Goal: Information Seeking & Learning: Learn about a topic

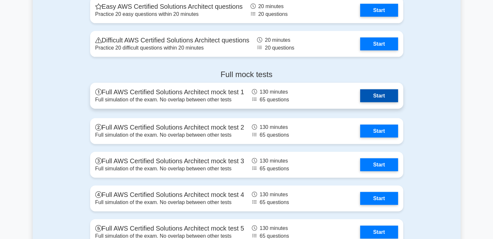
scroll to position [1449, 0]
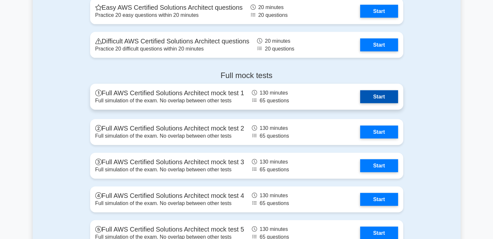
click at [369, 95] on link "Start" at bounding box center [379, 96] width 38 height 13
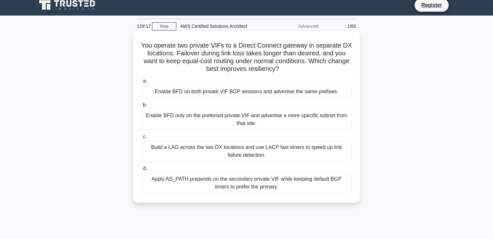
scroll to position [1, 0]
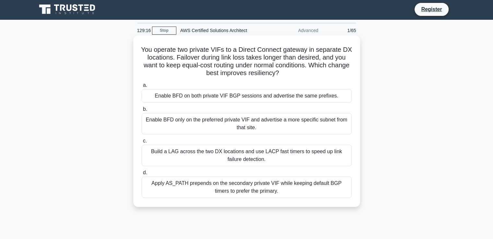
click at [246, 129] on div "Enable BFD only on the preferred private VIF and advertise a more specific subn…" at bounding box center [247, 123] width 210 height 21
click at [142, 112] on input "b. Enable BFD only on the preferred private VIF and advertise a more specific s…" at bounding box center [142, 109] width 0 height 4
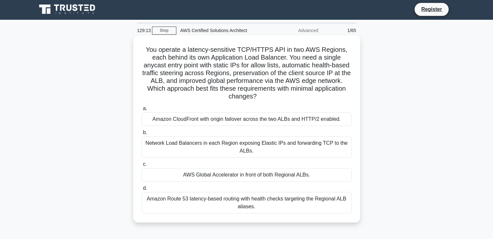
click at [228, 142] on div "Network Load Balancers in each Region exposing Elastic IPs and forwarding TCP t…" at bounding box center [247, 147] width 210 height 21
click at [142, 135] on input "b. Network Load Balancers in each Region exposing Elastic IPs and forwarding TC…" at bounding box center [142, 133] width 0 height 4
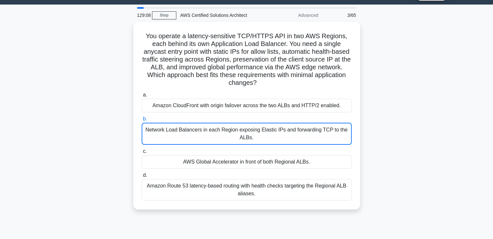
scroll to position [0, 0]
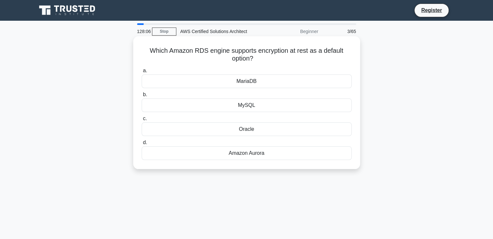
click at [263, 153] on div "Amazon Aurora" at bounding box center [247, 154] width 210 height 14
click at [142, 145] on input "d. Amazon Aurora" at bounding box center [142, 143] width 0 height 4
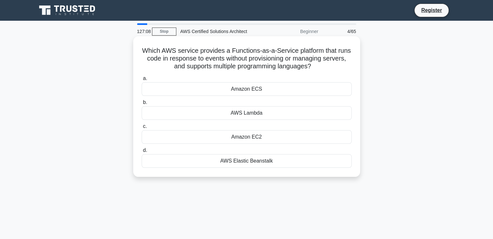
click at [246, 114] on div "AWS Lambda" at bounding box center [247, 113] width 210 height 14
click at [142, 105] on input "b. AWS Lambda" at bounding box center [142, 103] width 0 height 4
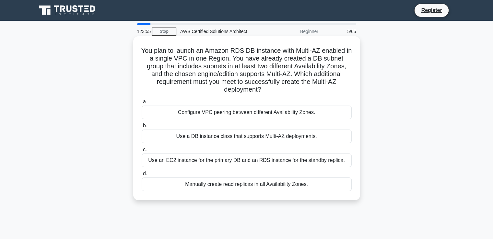
click at [219, 131] on div "Use a DB instance class that supports Multi-AZ deployments." at bounding box center [247, 137] width 210 height 14
click at [142, 128] on input "b. Use a DB instance class that supports Multi-AZ deployments." at bounding box center [142, 126] width 0 height 4
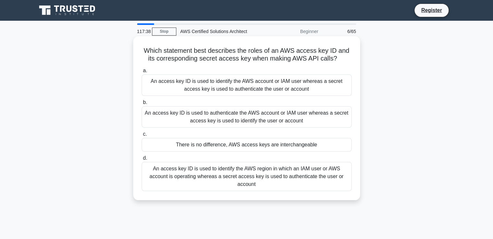
click at [349, 136] on label "c. There is no difference, AWS access keys are interchangeable" at bounding box center [247, 140] width 210 height 21
click at [142, 136] on input "c. There is no difference, AWS access keys are interchangeable" at bounding box center [142, 134] width 0 height 4
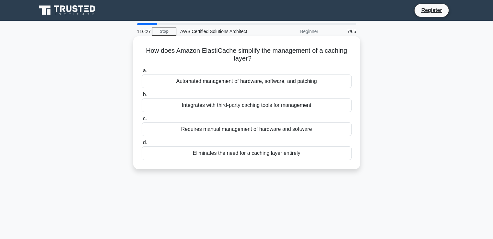
click at [226, 80] on div "Automated management of hardware, software, and patching" at bounding box center [247, 82] width 210 height 14
click at [142, 73] on input "a. Automated management of hardware, software, and patching" at bounding box center [142, 71] width 0 height 4
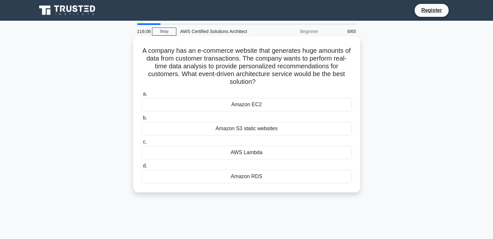
click at [266, 153] on div "AWS Lambda" at bounding box center [247, 153] width 210 height 14
click at [142, 144] on input "c. AWS Lambda" at bounding box center [142, 142] width 0 height 4
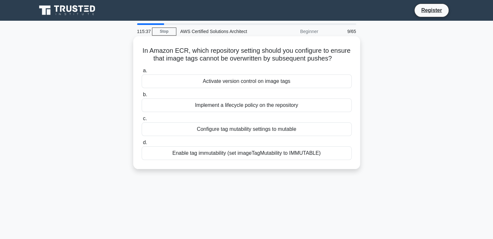
click at [241, 160] on div "Enable tag immutability (set imageTagMutability to IMMUTABLE)" at bounding box center [247, 154] width 210 height 14
click at [142, 145] on input "d. Enable tag immutability (set imageTagMutability to IMMUTABLE)" at bounding box center [142, 143] width 0 height 4
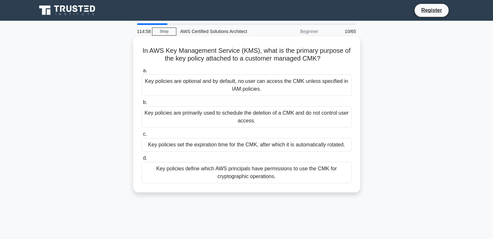
click at [280, 170] on div "Key policies define which AWS principals have permissions to use the CMK for cr…" at bounding box center [247, 172] width 210 height 21
click at [142, 161] on input "d. Key policies define which AWS principals have permissions to use the CMK for…" at bounding box center [142, 158] width 0 height 4
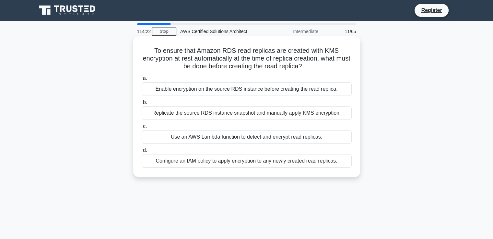
click at [247, 87] on div "Enable encryption on the source RDS instance before creating the read replica." at bounding box center [247, 89] width 210 height 14
click at [142, 81] on input "a. Enable encryption on the source RDS instance before creating the read replic…" at bounding box center [142, 79] width 0 height 4
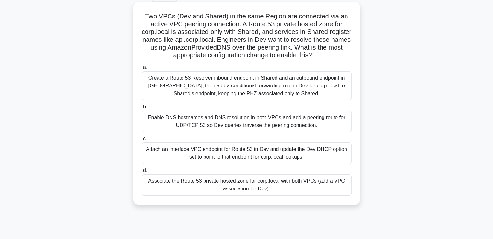
scroll to position [35, 0]
click at [185, 29] on h5 "Two VPCs (Dev and Shared) in the same Region are connected via an active VPC pe…" at bounding box center [246, 35] width 211 height 47
drag, startPoint x: 177, startPoint y: 23, endPoint x: 217, endPoint y: 23, distance: 39.9
click at [217, 23] on h5 "Two VPCs (Dev and Shared) in the same Region are connected via an active VPC pe…" at bounding box center [246, 35] width 211 height 47
click at [207, 180] on div "Associate the Route 53 private hosted zone for corp.local with both VPCs (add a…" at bounding box center [247, 184] width 210 height 21
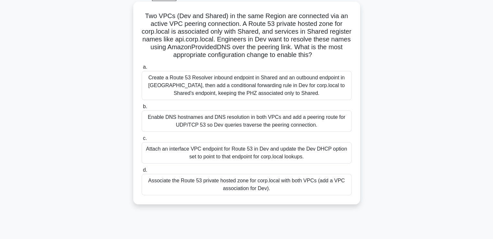
click at [142, 173] on input "d. Associate the Route 53 private hosted zone for corp.local with both VPCs (ad…" at bounding box center [142, 170] width 0 height 4
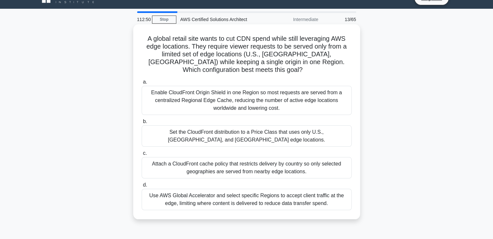
scroll to position [0, 0]
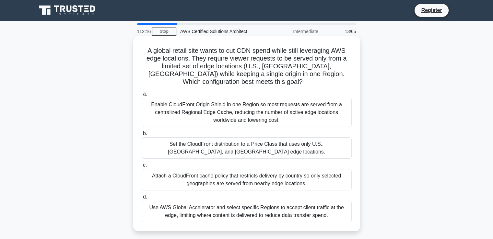
click at [283, 149] on div "Set the CloudFront distribution to a Price Class that uses only U.S., Canada, a…" at bounding box center [247, 148] width 210 height 21
click at [142, 136] on input "b. Set the CloudFront distribution to a Price Class that uses only U.S., Canada…" at bounding box center [142, 134] width 0 height 4
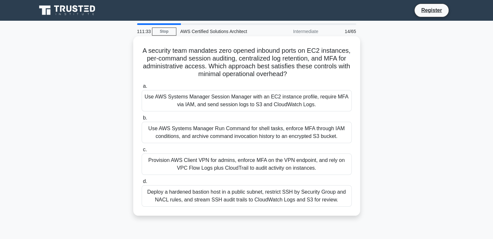
click at [288, 103] on div "Use AWS Systems Manager Session Manager with an EC2 instance profile, require M…" at bounding box center [247, 100] width 210 height 21
click at [142, 89] on input "a. Use AWS Systems Manager Session Manager with an EC2 instance profile, requir…" at bounding box center [142, 86] width 0 height 4
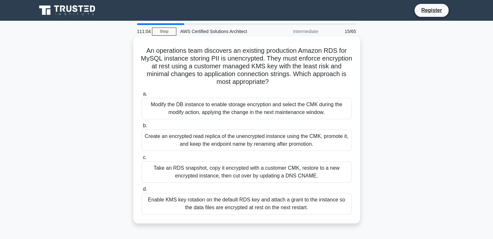
click at [306, 175] on div "Take an RDS snapshot, copy it encrypted with a customer CMK, restore to a new e…" at bounding box center [247, 172] width 210 height 21
click at [142, 160] on input "c. Take an RDS snapshot, copy it encrypted with a customer CMK, restore to a ne…" at bounding box center [142, 158] width 0 height 4
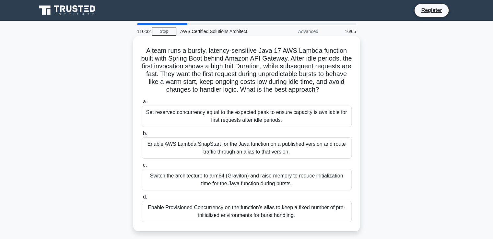
click at [300, 153] on div "Enable AWS Lambda SnapStart for the Java function on a published version and ro…" at bounding box center [247, 148] width 210 height 21
click at [142, 136] on input "b. Enable AWS Lambda SnapStart for the Java function on a published version and…" at bounding box center [142, 134] width 0 height 4
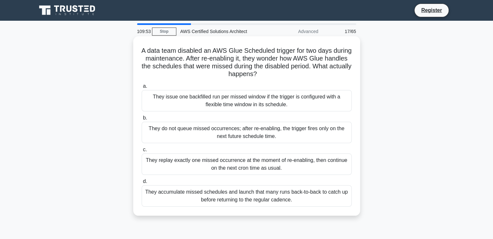
click at [273, 133] on div "They do not queue missed occurrences; after re-enabling, the trigger fires only…" at bounding box center [247, 132] width 210 height 21
click at [142, 120] on input "b. They do not queue missed occurrences; after re-enabling, the trigger fires o…" at bounding box center [142, 118] width 0 height 4
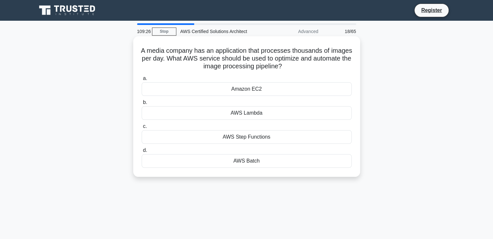
click at [323, 158] on div "AWS Batch" at bounding box center [247, 161] width 210 height 14
click at [142, 153] on input "d. AWS Batch" at bounding box center [142, 151] width 0 height 4
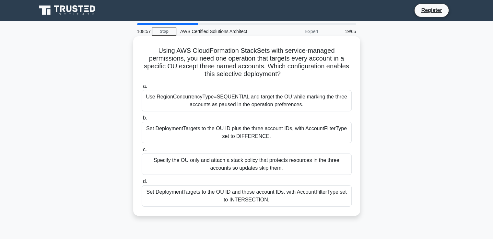
click at [259, 130] on div "Set DeploymentTargets to the OU ID plus the three account IDs, with AccountFilt…" at bounding box center [247, 132] width 210 height 21
click at [142, 120] on input "b. Set DeploymentTargets to the OU ID plus the three account IDs, with AccountF…" at bounding box center [142, 118] width 0 height 4
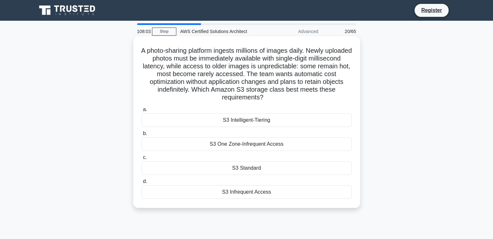
click at [319, 126] on div "S3 Intelligent-Tiering" at bounding box center [247, 121] width 210 height 14
click at [142, 112] on input "a. S3 Intelligent-Tiering" at bounding box center [142, 110] width 0 height 4
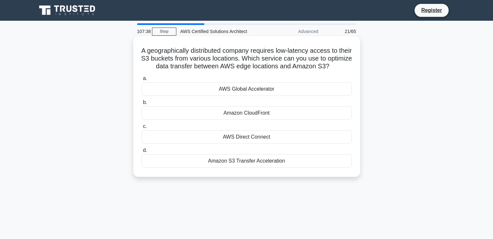
click at [316, 168] on div "Amazon S3 Transfer Acceleration" at bounding box center [247, 161] width 210 height 14
click at [142, 153] on input "d. Amazon S3 Transfer Acceleration" at bounding box center [142, 151] width 0 height 4
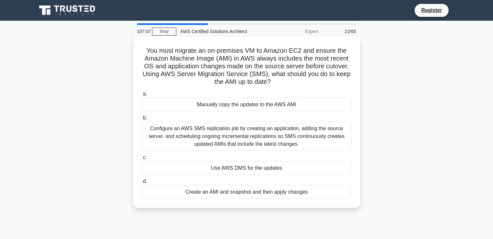
click at [286, 138] on div "Configure an AWS SMS replication job by creating an application, adding the sou…" at bounding box center [247, 136] width 210 height 29
click at [142, 120] on input "b. Configure an AWS SMS replication job by creating an application, adding the …" at bounding box center [142, 118] width 0 height 4
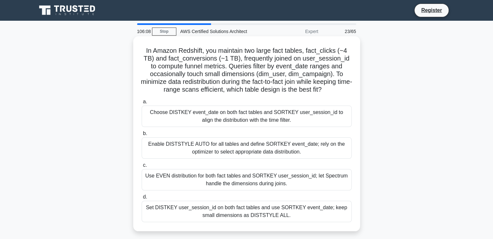
click at [311, 212] on div "Set DISTKEY user_session_id on both fact tables and use SORTKEY event_date; kee…" at bounding box center [247, 211] width 210 height 21
click at [142, 199] on input "d. Set DISTKEY user_session_id on both fact tables and use SORTKEY event_date; …" at bounding box center [142, 197] width 0 height 4
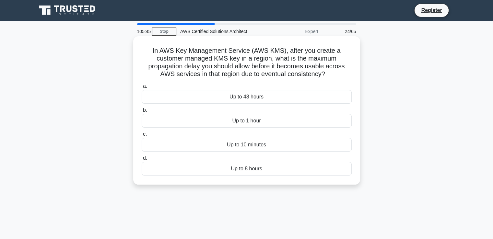
click at [306, 148] on div "Up to 10 minutes" at bounding box center [247, 145] width 210 height 14
click at [142, 137] on input "c. Up to 10 minutes" at bounding box center [142, 134] width 0 height 4
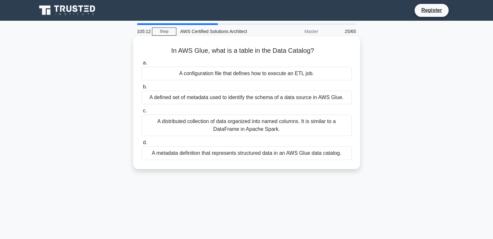
click at [306, 99] on div "A defined set of metadata used to identify the schema of a data source in AWS G…" at bounding box center [247, 98] width 210 height 14
click at [142, 89] on input "b. A defined set of metadata used to identify the schema of a data source in AW…" at bounding box center [142, 87] width 0 height 4
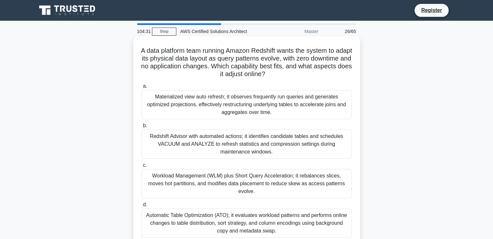
click at [257, 210] on div "Automatic Table Optimization (ATO); it evaluates workload patterns and performs…" at bounding box center [247, 223] width 210 height 29
click at [142, 207] on input "d. Automatic Table Optimization (ATO); it evaluates workload patterns and perfo…" at bounding box center [142, 205] width 0 height 4
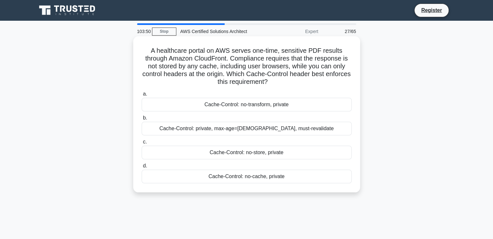
click at [271, 152] on div "Cache-Control: no-store, private" at bounding box center [247, 153] width 210 height 14
click at [142, 144] on input "c. Cache-Control: no-store, private" at bounding box center [142, 142] width 0 height 4
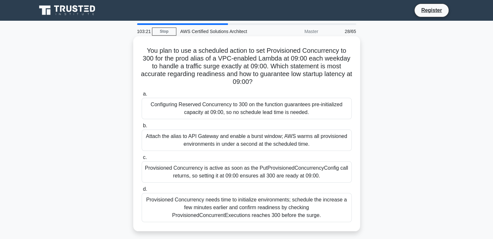
click at [286, 203] on div "Provisioned Concurrency needs time to initialize environments; schedule the inc…" at bounding box center [247, 207] width 210 height 29
click at [142, 192] on input "d. Provisioned Concurrency needs time to initialize environments; schedule the …" at bounding box center [142, 189] width 0 height 4
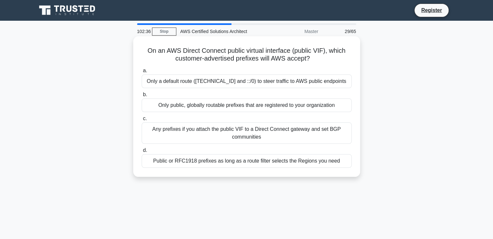
click at [262, 105] on div "Only public, globally routable prefixes that are registered to your organization" at bounding box center [247, 106] width 210 height 14
click at [142, 97] on input "b. Only public, globally routable prefixes that are registered to your organiza…" at bounding box center [142, 95] width 0 height 4
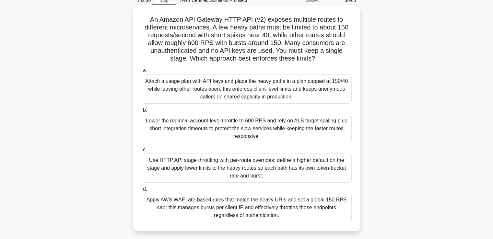
scroll to position [35, 0]
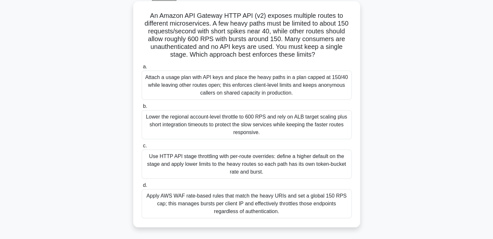
click at [216, 167] on div "Use HTTP API stage throttling with per-route overrides: define a higher default…" at bounding box center [247, 164] width 210 height 29
click at [142, 148] on input "c. Use HTTP API stage throttling with per-route overrides: define a higher defa…" at bounding box center [142, 146] width 0 height 4
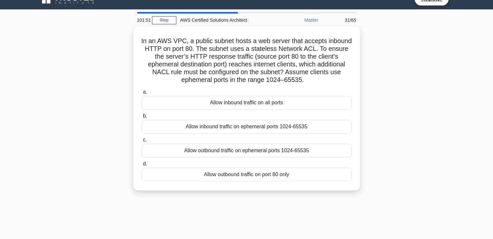
scroll to position [0, 0]
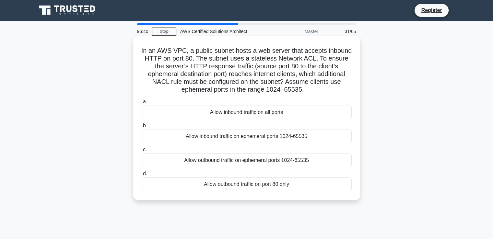
click at [312, 134] on div "Allow inbound traffic on ephemeral ports 1024-65535" at bounding box center [247, 137] width 210 height 14
click at [142, 128] on input "b. Allow inbound traffic on ephemeral ports 1024-65535" at bounding box center [142, 126] width 0 height 4
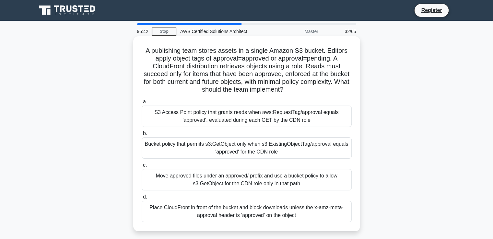
click at [263, 153] on div "Bucket policy that permits s3:GetObject only when s3:ExistingObjectTag/approval…" at bounding box center [247, 148] width 210 height 21
click at [142, 136] on input "b. Bucket policy that permits s3:GetObject only when s3:ExistingObjectTag/appro…" at bounding box center [142, 134] width 0 height 4
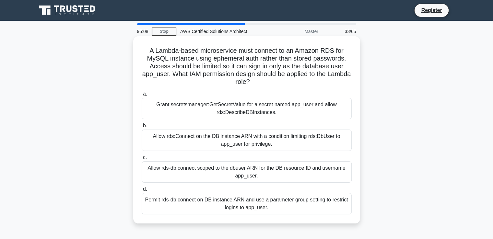
click at [250, 170] on div "Allow rds-db:connect scoped to the dbuser ARN for the DB resource ID and userna…" at bounding box center [247, 172] width 210 height 21
click at [142, 160] on input "c. Allow rds-db:connect scoped to the dbuser ARN for the DB resource ID and use…" at bounding box center [142, 158] width 0 height 4
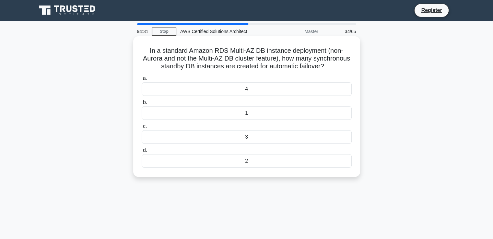
click at [256, 120] on div "1" at bounding box center [247, 113] width 210 height 14
click at [142, 105] on input "b. 1" at bounding box center [142, 103] width 0 height 4
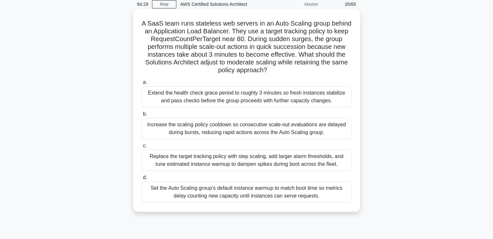
scroll to position [22, 0]
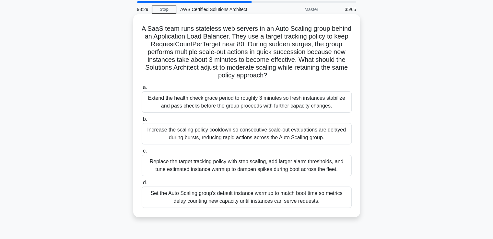
click at [323, 191] on div "Set the Auto Scaling group's default instance warmup to match boot time so metr…" at bounding box center [247, 197] width 210 height 21
click at [142, 185] on input "d. Set the Auto Scaling group's default instance warmup to match boot time so m…" at bounding box center [142, 183] width 0 height 4
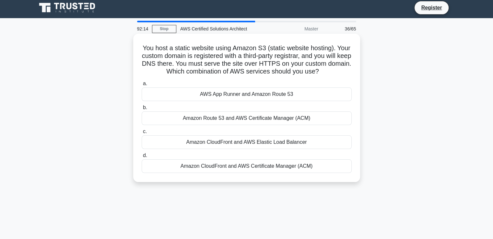
scroll to position [0, 0]
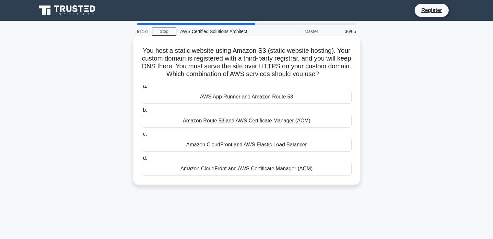
click at [289, 172] on div "Amazon CloudFront and AWS Certificate Manager (ACM)" at bounding box center [247, 169] width 210 height 14
click at [142, 161] on input "d. Amazon CloudFront and AWS Certificate Manager (ACM)" at bounding box center [142, 158] width 0 height 4
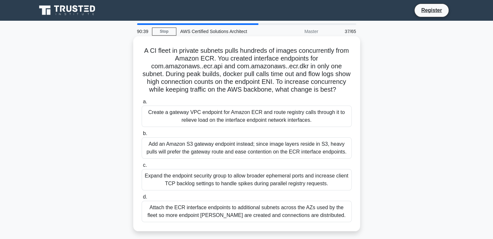
click at [215, 222] on div "Attach the ECR interface endpoints to additional subnets across the AZs used by…" at bounding box center [247, 211] width 210 height 21
click at [142, 199] on input "d. Attach the ECR interface endpoints to additional subnets across the AZs used…" at bounding box center [142, 197] width 0 height 4
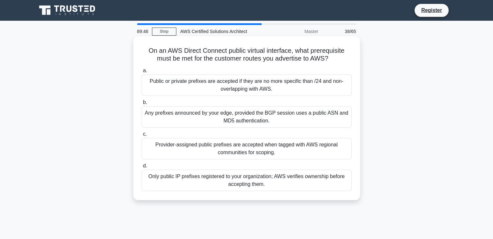
click at [227, 179] on div "Only public IP prefixes registered to your organization; AWS verifies ownership…" at bounding box center [247, 180] width 210 height 21
click at [142, 168] on input "d. Only public IP prefixes registered to your organization; AWS verifies owners…" at bounding box center [142, 166] width 0 height 4
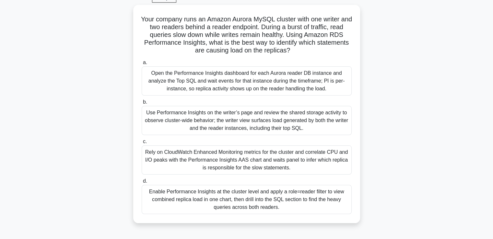
scroll to position [33, 0]
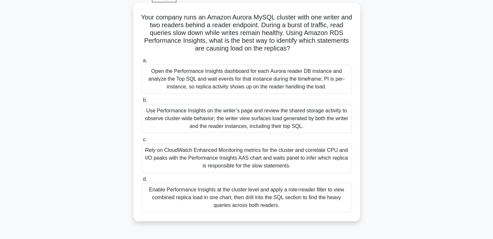
click at [284, 84] on div "Open the Performance Insights dashboard for each Aurora reader DB instance and …" at bounding box center [247, 79] width 210 height 29
click at [142, 63] on input "a. Open the Performance Insights dashboard for each Aurora reader DB instance a…" at bounding box center [142, 61] width 0 height 4
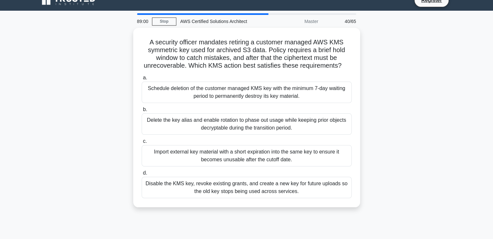
scroll to position [0, 0]
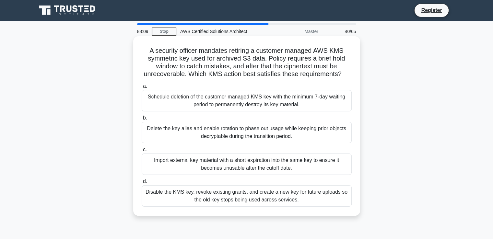
click at [254, 102] on div "Schedule deletion of the customer managed KMS key with the minimum 7-day waitin…" at bounding box center [247, 100] width 210 height 21
click at [142, 89] on input "a. Schedule deletion of the customer managed KMS key with the minimum 7-day wai…" at bounding box center [142, 86] width 0 height 4
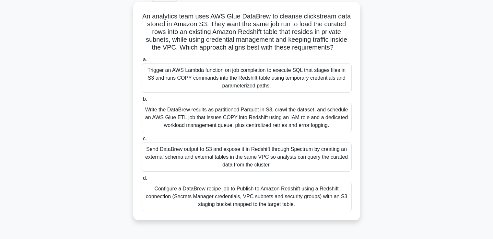
scroll to position [34, 0]
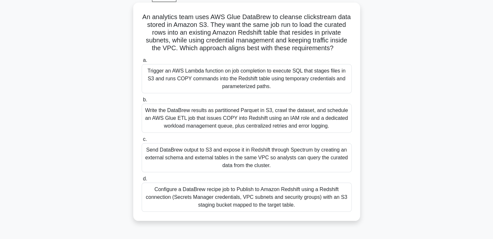
click at [240, 199] on div "Configure a DataBrew recipe job to Publish to Amazon Redshift using a Redshift …" at bounding box center [247, 197] width 210 height 29
click at [142, 181] on input "d. Configure a DataBrew recipe job to Publish to Amazon Redshift using a Redshi…" at bounding box center [142, 179] width 0 height 4
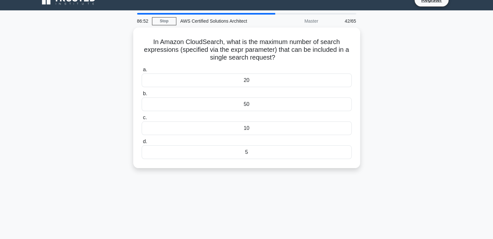
scroll to position [0, 0]
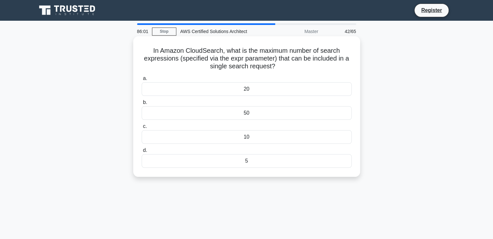
click at [237, 112] on div "50" at bounding box center [247, 113] width 210 height 14
click at [142, 105] on input "b. 50" at bounding box center [142, 103] width 0 height 4
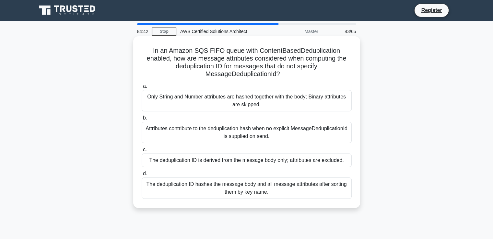
click at [292, 165] on div "The deduplication ID is derived from the message body only; attributes are excl…" at bounding box center [247, 161] width 210 height 14
click at [142, 152] on input "c. The deduplication ID is derived from the message body only; attributes are e…" at bounding box center [142, 150] width 0 height 4
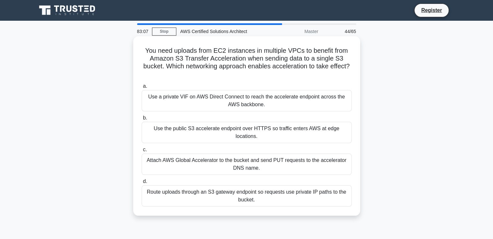
click at [263, 133] on div "Use the public S3 accelerate endpoint over HTTPS so traffic enters AWS at edge …" at bounding box center [247, 132] width 210 height 21
click at [142, 120] on input "b. Use the public S3 accelerate endpoint over HTTPS so traffic enters AWS at ed…" at bounding box center [142, 118] width 0 height 4
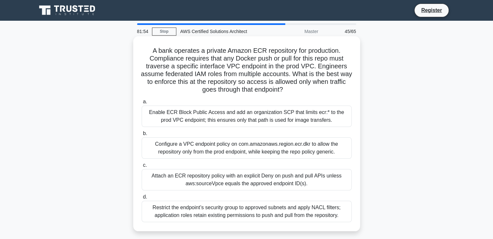
click at [231, 181] on div "Attach an ECR repository policy with an explicit Deny on push and pull APIs unl…" at bounding box center [247, 179] width 210 height 21
click at [142, 168] on input "c. Attach an ECR repository policy with an explicit Deny on push and pull APIs …" at bounding box center [142, 165] width 0 height 4
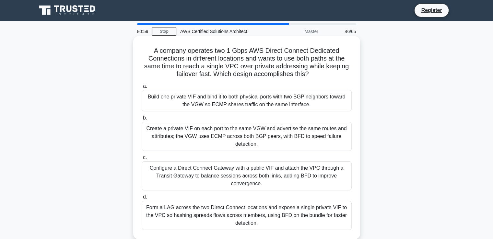
click at [282, 141] on div "Create a private VIF on each port to the same VGW and advertise the same routes…" at bounding box center [247, 136] width 210 height 29
click at [142, 120] on input "b. Create a private VIF on each port to the same VGW and advertise the same rou…" at bounding box center [142, 118] width 0 height 4
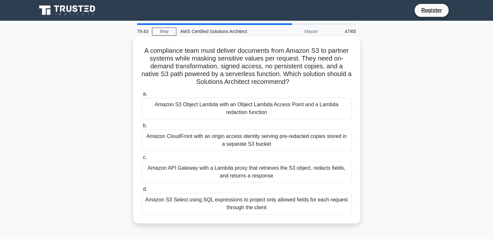
click at [306, 108] on div "Amazon S3 Object Lambda with an Object Lambda Access Point and a Lambda redacti…" at bounding box center [247, 108] width 210 height 21
click at [142, 96] on input "a. Amazon S3 Object Lambda with an Object Lambda Access Point and a Lambda reda…" at bounding box center [142, 94] width 0 height 4
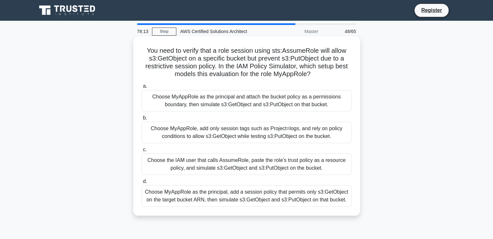
click at [278, 194] on div "Choose MyAppRole as the principal, add a session policy that permits only s3:Ge…" at bounding box center [247, 196] width 210 height 21
click at [142, 184] on input "d. Choose MyAppRole as the principal, add a session policy that permits only s3…" at bounding box center [142, 182] width 0 height 4
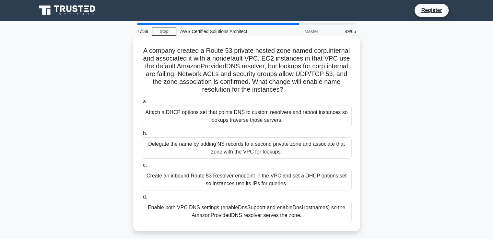
click at [331, 219] on div "Enable both VPC DNS settings (enableDnsSupport and enableDnsHostnames) so the A…" at bounding box center [247, 211] width 210 height 21
click at [142, 199] on input "d. Enable both VPC DNS settings (enableDnsSupport and enableDnsHostnames) so th…" at bounding box center [142, 197] width 0 height 4
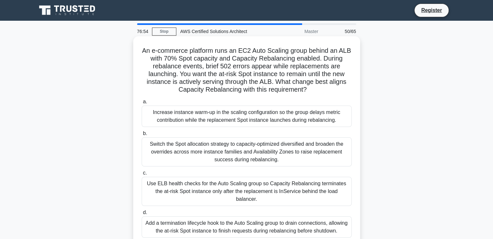
click at [262, 217] on div "Add a termination lifecycle hook to the Auto Scaling group to drain connections…" at bounding box center [247, 227] width 210 height 21
click at [142, 211] on input "d. Add a termination lifecycle hook to the Auto Scaling group to drain connecti…" at bounding box center [142, 213] width 0 height 4
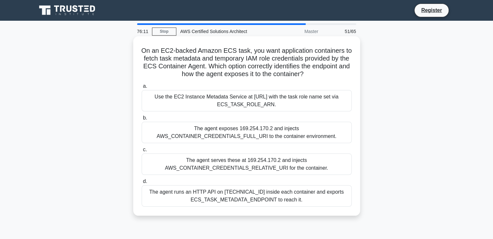
click at [234, 129] on div "The agent exposes 169.254.170.2 and injects AWS_CONTAINER_CREDENTIALS_FULL_URI …" at bounding box center [247, 132] width 210 height 21
click at [142, 120] on input "b. The agent exposes 169.254.170.2 and injects AWS_CONTAINER_CREDENTIALS_FULL_U…" at bounding box center [142, 118] width 0 height 4
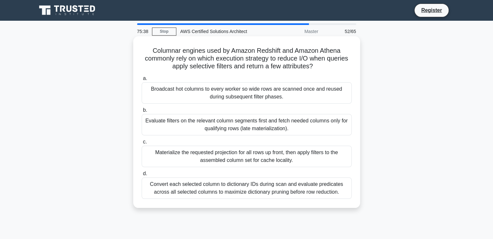
click at [262, 118] on div "Evaluate filters on the relevant column segments first and fetch needed columns…" at bounding box center [247, 124] width 210 height 21
click at [142, 113] on input "b. Evaluate filters on the relevant column segments first and fetch needed colu…" at bounding box center [142, 110] width 0 height 4
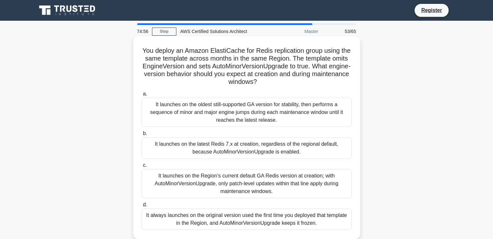
click at [301, 188] on div "It launches on the Region’s current default GA Redis version at creation; with …" at bounding box center [247, 183] width 210 height 29
click at [142, 168] on input "c. It launches on the Region’s current default GA Redis version at creation; wi…" at bounding box center [142, 165] width 0 height 4
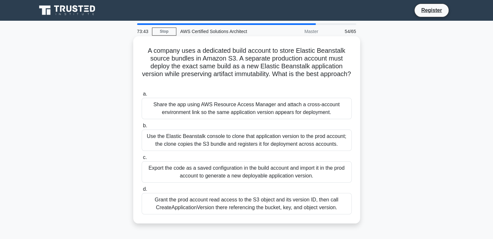
click at [317, 207] on div "Grant the prod account read access to the S3 object and its version ID, then ca…" at bounding box center [247, 203] width 210 height 21
click at [142, 192] on input "d. Grant the prod account read access to the S3 object and its version ID, then…" at bounding box center [142, 189] width 0 height 4
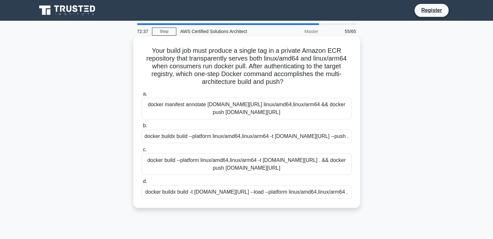
click at [305, 143] on div "docker buildx build --platform linux/amd64,linux/arm64 -t 123456789012.dkr.ecr.…" at bounding box center [247, 137] width 210 height 14
click at [142, 128] on input "b. docker buildx build --platform linux/amd64,linux/arm64 -t 123456789012.dkr.e…" at bounding box center [142, 126] width 0 height 4
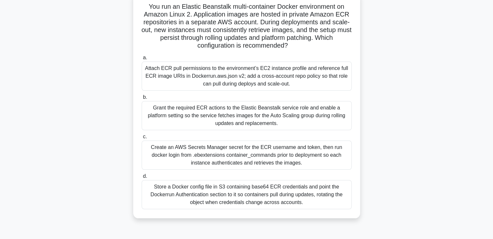
scroll to position [45, 0]
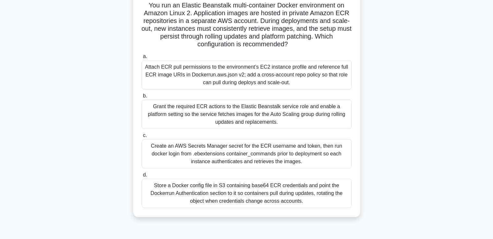
click at [288, 81] on div "Attach ECR pull permissions to the environment’s EC2 instance profile and refer…" at bounding box center [247, 74] width 210 height 29
click at [142, 59] on input "a. Attach ECR pull permissions to the environment’s EC2 instance profile and re…" at bounding box center [142, 56] width 0 height 4
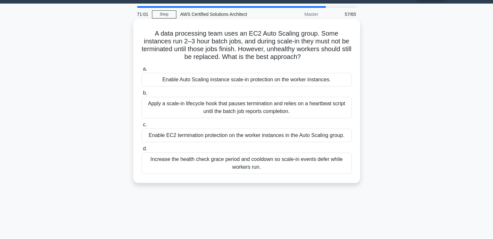
scroll to position [0, 0]
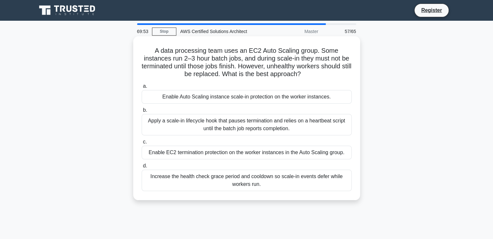
click at [283, 130] on div "Apply a scale-in lifecycle hook that pauses termination and relies on a heartbe…" at bounding box center [247, 124] width 210 height 21
click at [142, 113] on input "b. Apply a scale-in lifecycle hook that pauses termination and relies on a hear…" at bounding box center [142, 110] width 0 height 4
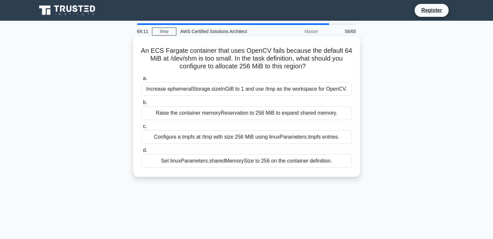
click at [276, 160] on div "Set linuxParameters.sharedMemorySize to 256 on the container definition." at bounding box center [247, 161] width 210 height 14
click at [142, 153] on input "d. Set linuxParameters.sharedMemorySize to 256 on the container definition." at bounding box center [142, 151] width 0 height 4
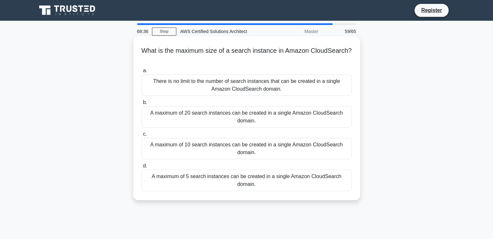
click at [243, 185] on div "A maximum of 5 search instances can be created in a single Amazon CloudSearch d…" at bounding box center [247, 180] width 210 height 21
click at [142, 168] on input "d. A maximum of 5 search instances can be created in a single Amazon CloudSearc…" at bounding box center [142, 166] width 0 height 4
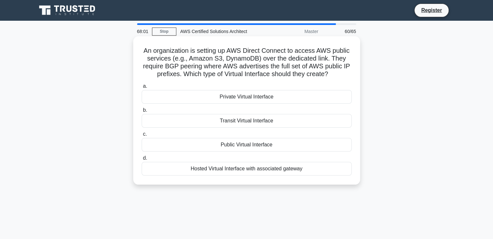
click at [285, 151] on div "Public Virtual Interface" at bounding box center [247, 145] width 210 height 14
click at [142, 137] on input "c. Public Virtual Interface" at bounding box center [142, 134] width 0 height 4
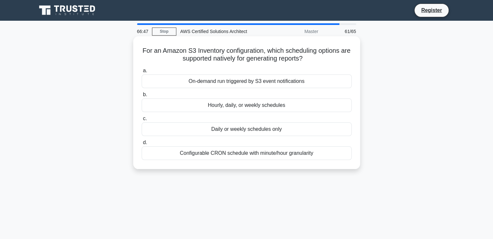
click at [291, 132] on div "Daily or weekly schedules only" at bounding box center [247, 130] width 210 height 14
click at [142, 121] on input "c. Daily or weekly schedules only" at bounding box center [142, 119] width 0 height 4
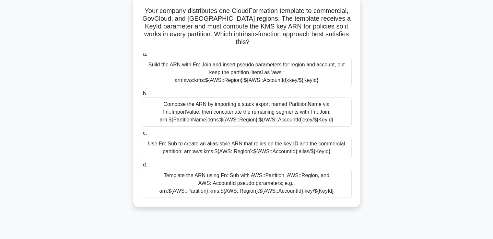
scroll to position [40, 0]
click at [232, 171] on div "Template the ARN using Fn::Sub with AWS::Partition, AWS::Region, and AWS::Accou…" at bounding box center [247, 183] width 210 height 29
click at [142, 167] on input "d. Template the ARN using Fn::Sub with AWS::Partition, AWS::Region, and AWS::Ac…" at bounding box center [142, 165] width 0 height 4
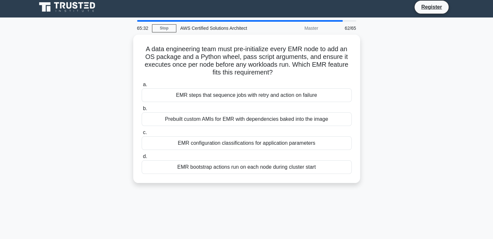
scroll to position [0, 0]
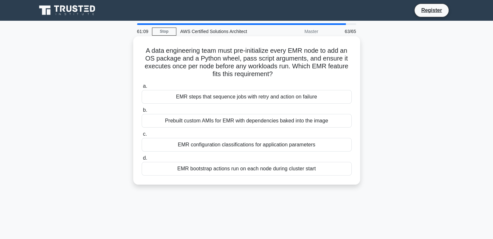
click at [299, 170] on div "EMR bootstrap actions run on each node during cluster start" at bounding box center [247, 169] width 210 height 14
click at [142, 161] on input "d. EMR bootstrap actions run on each node during cluster start" at bounding box center [142, 158] width 0 height 4
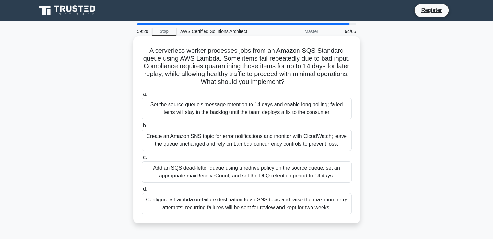
click at [256, 177] on div "Add an SQS dead-letter queue using a redrive policy on the source queue, set an…" at bounding box center [247, 172] width 210 height 21
click at [142, 160] on input "c. Add an SQS dead-letter queue using a redrive policy on the source queue, set…" at bounding box center [142, 158] width 0 height 4
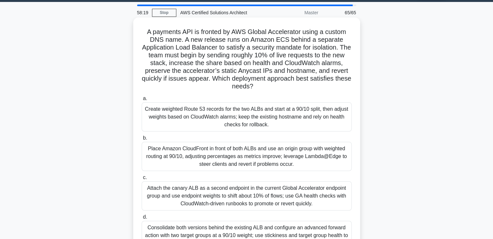
scroll to position [19, 0]
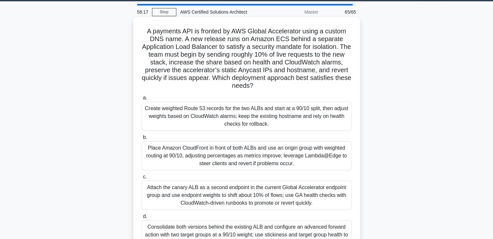
click at [310, 186] on div "Attach the canary ALB as a second endpoint in the current Global Accelerator en…" at bounding box center [247, 195] width 210 height 29
click at [142, 179] on input "c. Attach the canary ALB as a second endpoint in the current Global Accelerator…" at bounding box center [142, 177] width 0 height 4
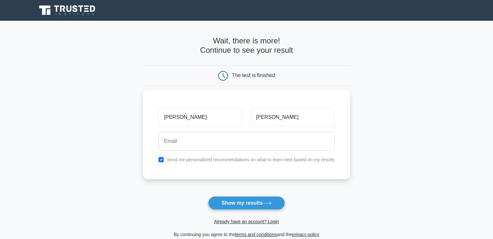
type input "[PERSON_NAME]"
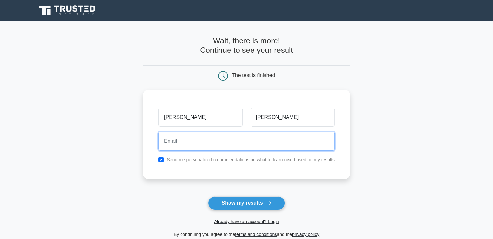
click at [241, 150] on input "email" at bounding box center [247, 141] width 176 height 19
type input "[EMAIL_ADDRESS][DOMAIN_NAME]"
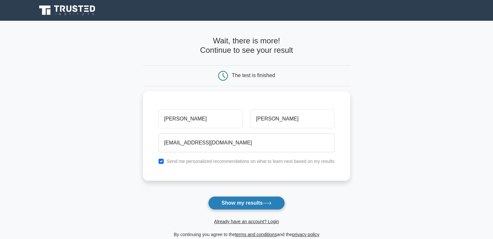
click at [248, 203] on button "Show my results" at bounding box center [246, 204] width 77 height 14
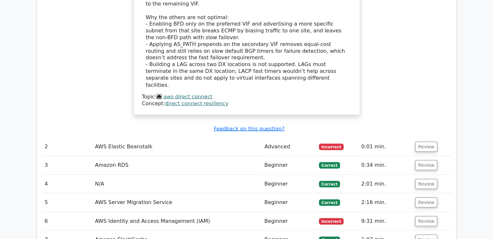
scroll to position [1155, 0]
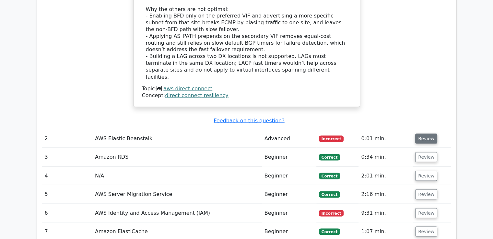
click at [430, 134] on button "Review" at bounding box center [426, 139] width 22 height 10
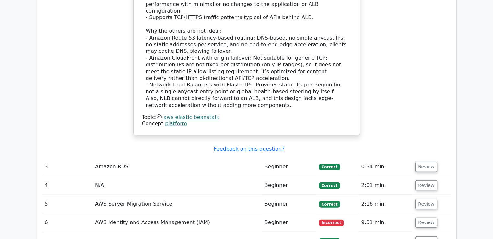
scroll to position [1581, 0]
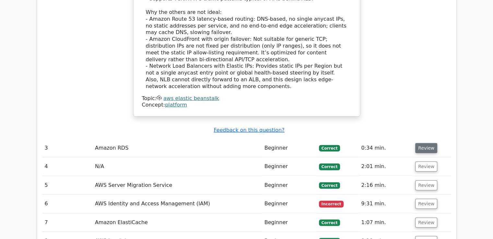
click at [424, 143] on button "Review" at bounding box center [426, 148] width 22 height 10
click at [417, 143] on button "Review" at bounding box center [426, 148] width 22 height 10
click at [422, 162] on button "Review" at bounding box center [426, 167] width 22 height 10
click at [330, 164] on span "Correct" at bounding box center [329, 167] width 21 height 6
click at [330, 145] on span "Correct" at bounding box center [329, 148] width 21 height 6
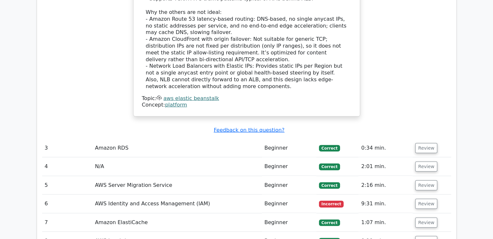
click at [420, 139] on td "Review" at bounding box center [432, 148] width 38 height 18
click at [420, 143] on button "Review" at bounding box center [426, 148] width 22 height 10
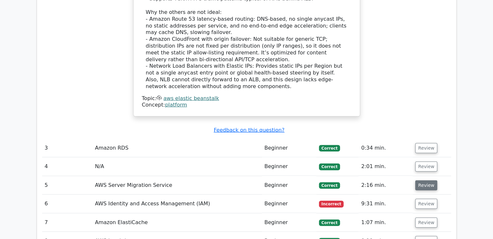
click at [424, 181] on button "Review" at bounding box center [426, 186] width 22 height 10
click at [419, 199] on button "Review" at bounding box center [426, 204] width 22 height 10
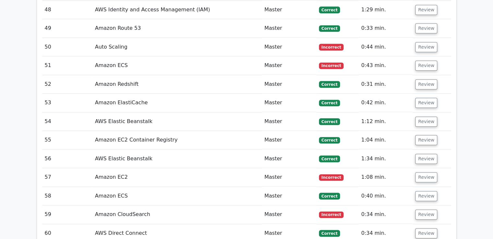
scroll to position [3119, 0]
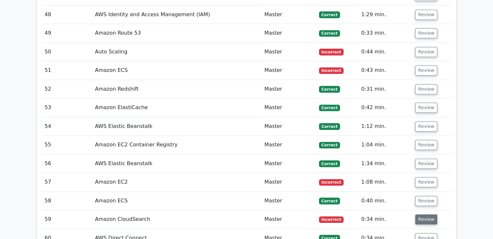
click at [422, 215] on button "Review" at bounding box center [426, 220] width 22 height 10
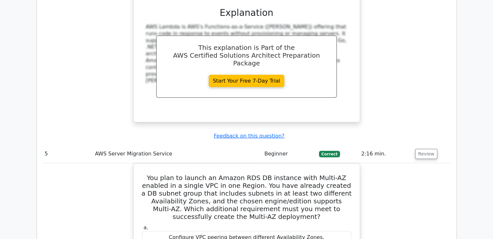
scroll to position [1879, 0]
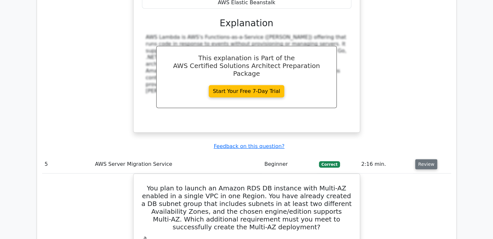
click at [423, 160] on button "Review" at bounding box center [426, 165] width 22 height 10
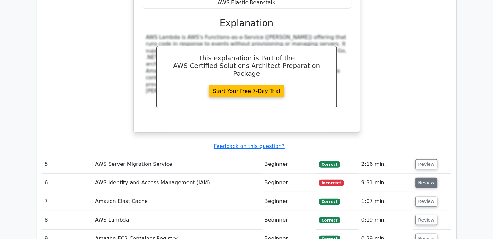
click at [423, 178] on button "Review" at bounding box center [426, 183] width 22 height 10
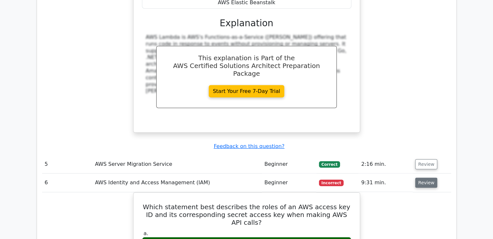
click at [423, 178] on button "Review" at bounding box center [426, 183] width 22 height 10
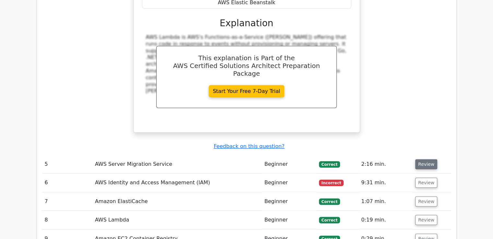
click at [429, 160] on button "Review" at bounding box center [426, 165] width 22 height 10
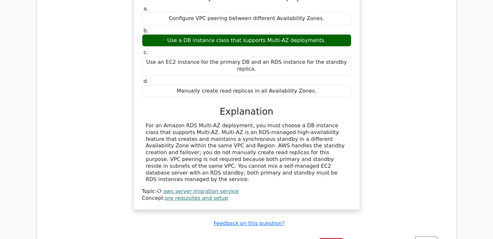
scroll to position [2117, 0]
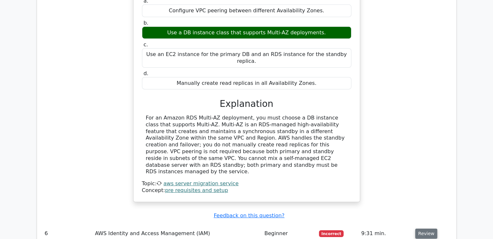
click at [425, 229] on button "Review" at bounding box center [426, 234] width 22 height 10
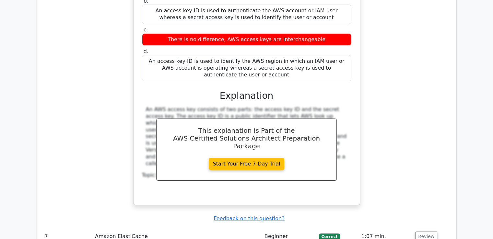
scroll to position [2454, 0]
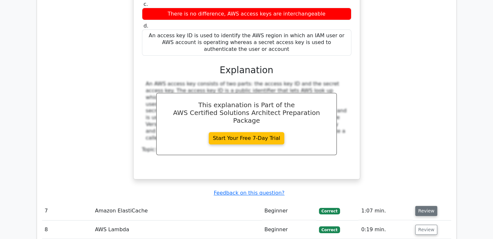
click at [420, 206] on button "Review" at bounding box center [426, 211] width 22 height 10
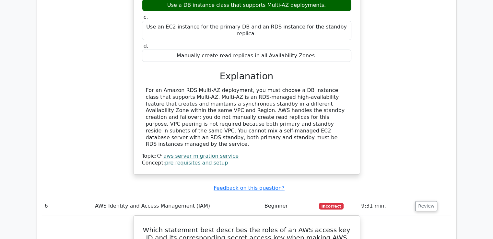
scroll to position [2137, 0]
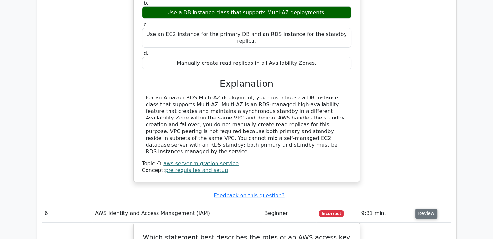
click at [422, 209] on button "Review" at bounding box center [426, 214] width 22 height 10
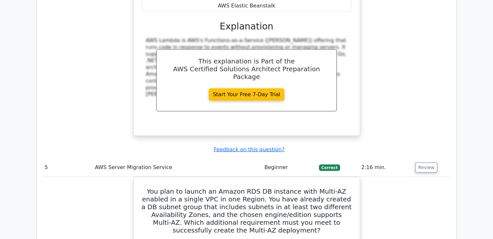
scroll to position [1862, 0]
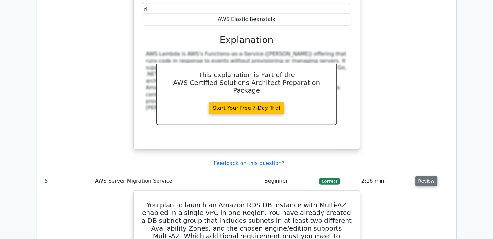
click at [434, 176] on button "Review" at bounding box center [426, 181] width 22 height 10
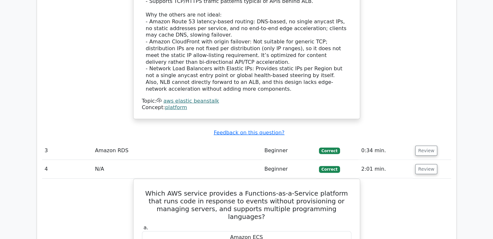
scroll to position [1574, 0]
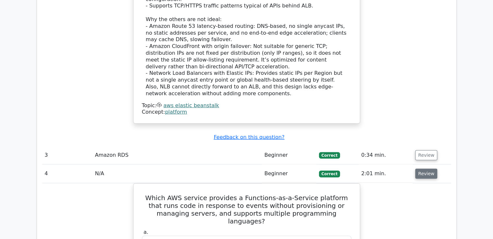
click at [425, 169] on button "Review" at bounding box center [426, 174] width 22 height 10
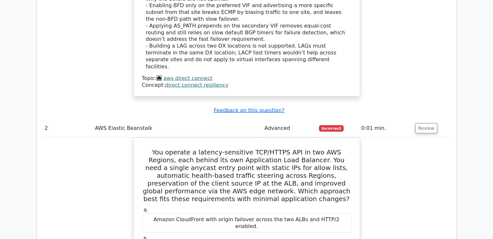
scroll to position [1153, 0]
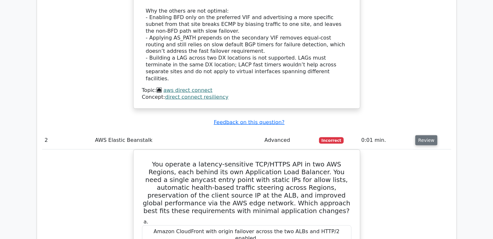
click at [426, 135] on button "Review" at bounding box center [426, 140] width 22 height 10
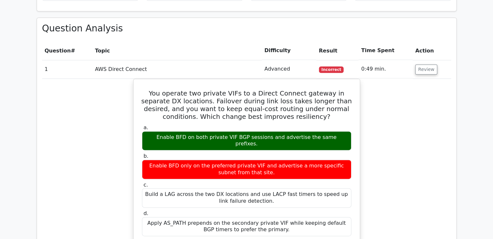
scroll to position [812, 0]
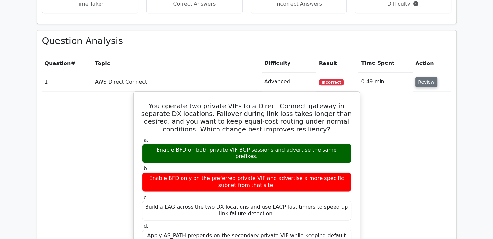
click at [429, 77] on button "Review" at bounding box center [426, 82] width 22 height 10
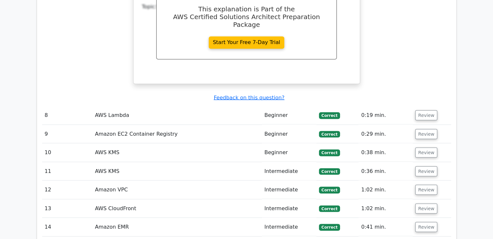
scroll to position [1173, 0]
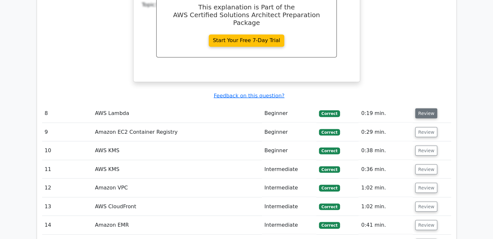
click at [427, 108] on button "Review" at bounding box center [426, 113] width 22 height 10
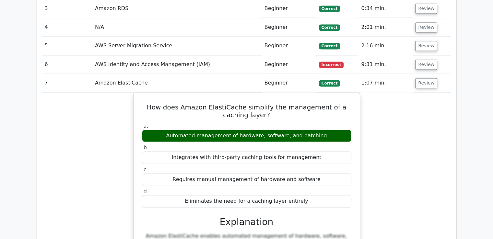
scroll to position [915, 0]
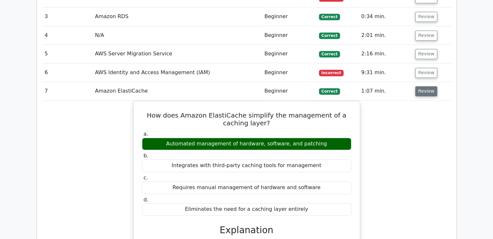
click at [429, 86] on button "Review" at bounding box center [426, 91] width 22 height 10
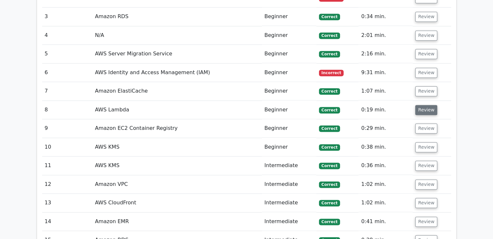
click at [427, 105] on button "Review" at bounding box center [426, 110] width 22 height 10
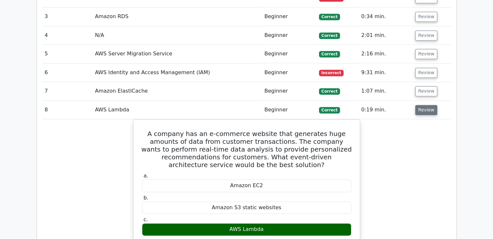
click at [427, 105] on button "Review" at bounding box center [426, 110] width 22 height 10
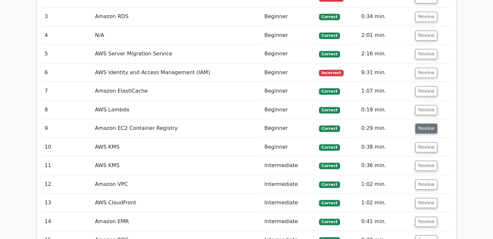
click at [424, 124] on button "Review" at bounding box center [426, 129] width 22 height 10
click at [420, 142] on button "Review" at bounding box center [426, 147] width 22 height 10
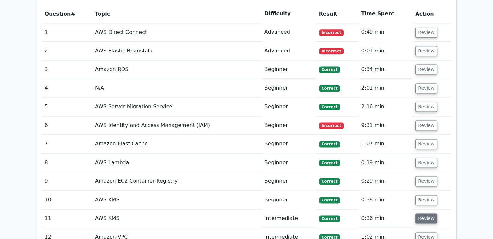
scroll to position [871, 0]
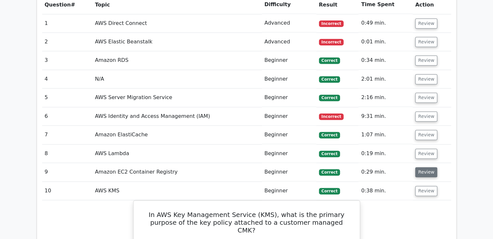
click at [423, 167] on button "Review" at bounding box center [426, 172] width 22 height 10
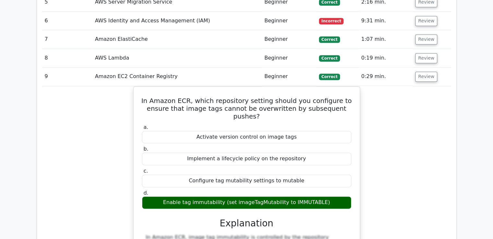
scroll to position [963, 0]
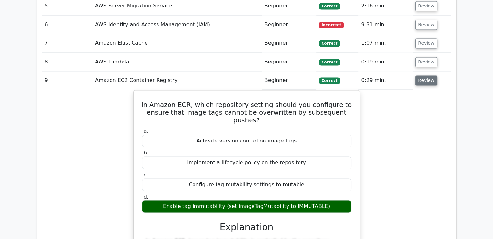
click at [428, 76] on button "Review" at bounding box center [426, 81] width 22 height 10
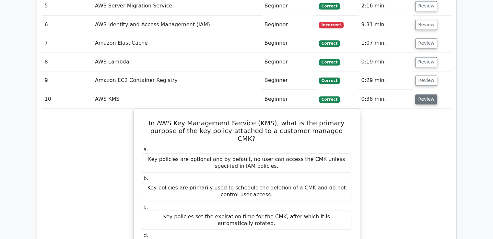
click at [424, 94] on button "Review" at bounding box center [426, 99] width 22 height 10
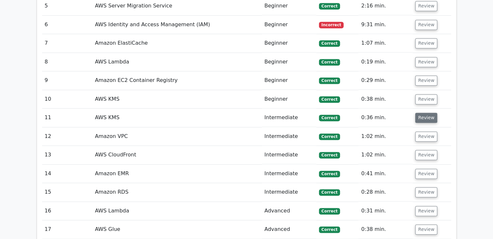
click at [429, 113] on button "Review" at bounding box center [426, 118] width 22 height 10
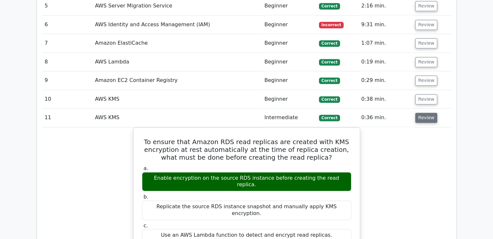
click at [425, 113] on button "Review" at bounding box center [426, 118] width 22 height 10
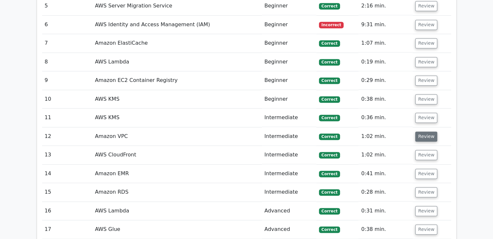
click at [424, 132] on button "Review" at bounding box center [426, 137] width 22 height 10
click at [421, 150] on button "Review" at bounding box center [426, 155] width 22 height 10
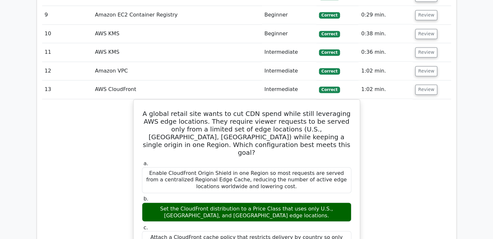
scroll to position [1042, 0]
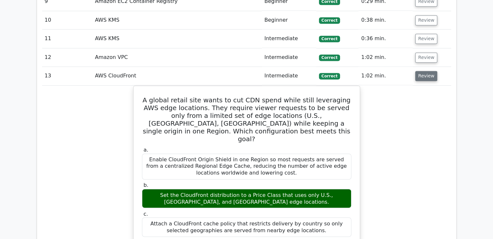
click at [426, 71] on button "Review" at bounding box center [426, 76] width 22 height 10
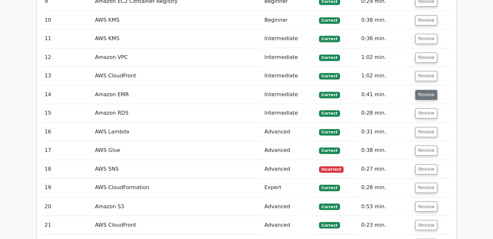
click at [425, 90] on button "Review" at bounding box center [426, 95] width 22 height 10
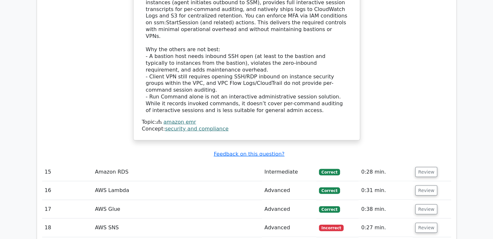
scroll to position [1359, 0]
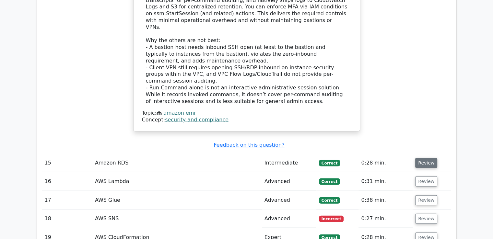
click at [427, 158] on button "Review" at bounding box center [426, 163] width 22 height 10
click at [425, 177] on button "Review" at bounding box center [426, 182] width 22 height 10
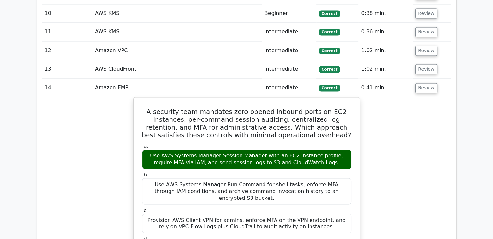
scroll to position [1048, 0]
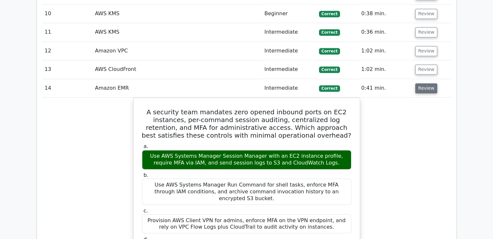
click at [420, 83] on button "Review" at bounding box center [426, 88] width 22 height 10
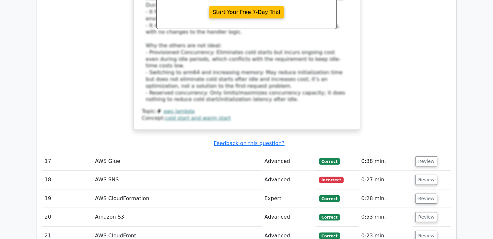
scroll to position [1817, 0]
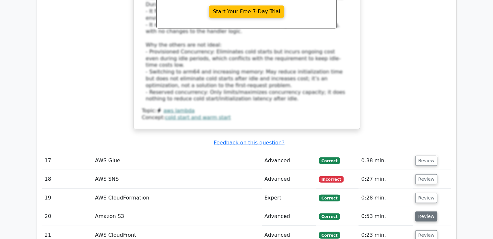
click at [424, 212] on button "Review" at bounding box center [426, 217] width 22 height 10
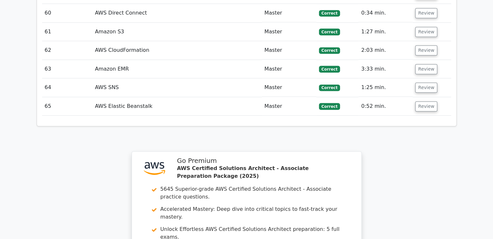
scroll to position [2766, 0]
